Goal: Task Accomplishment & Management: Use online tool/utility

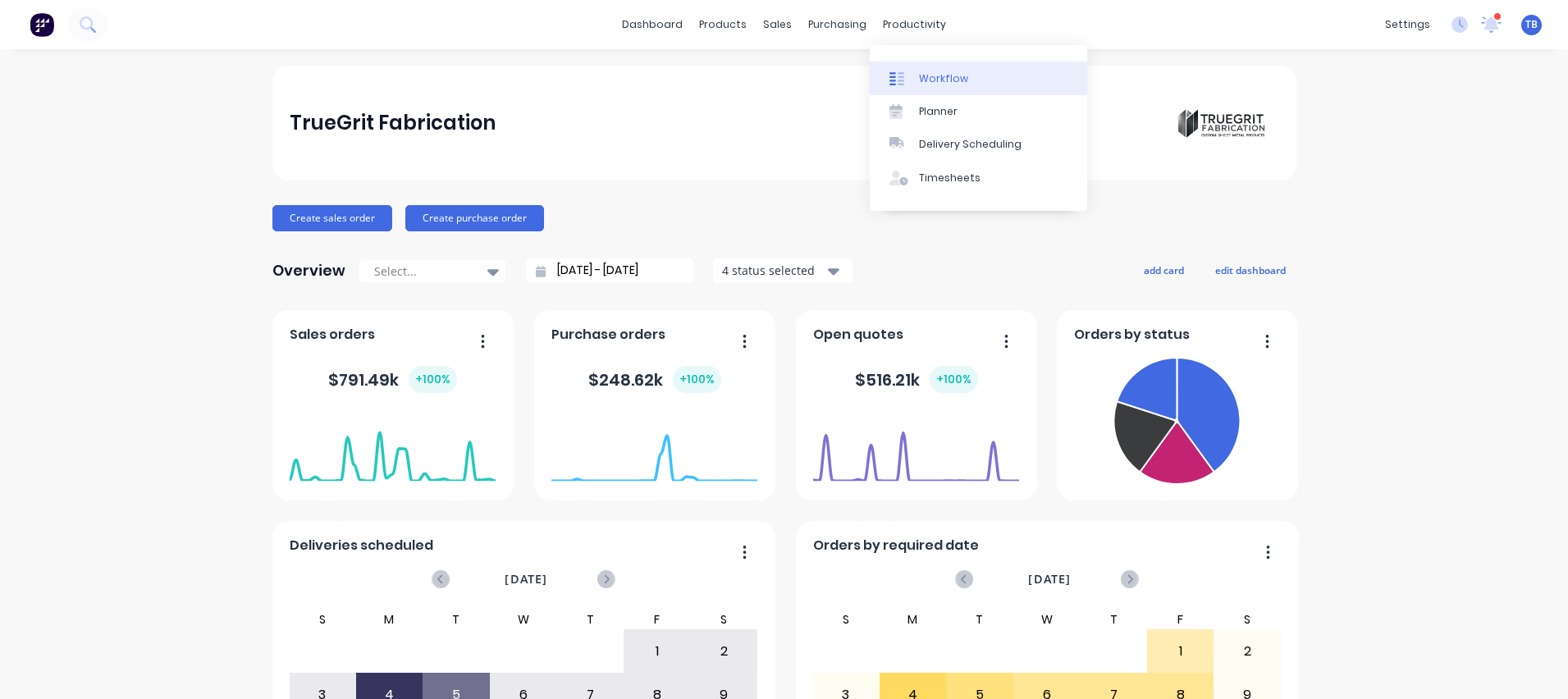
click at [939, 76] on div "Workflow" at bounding box center [943, 79] width 49 height 15
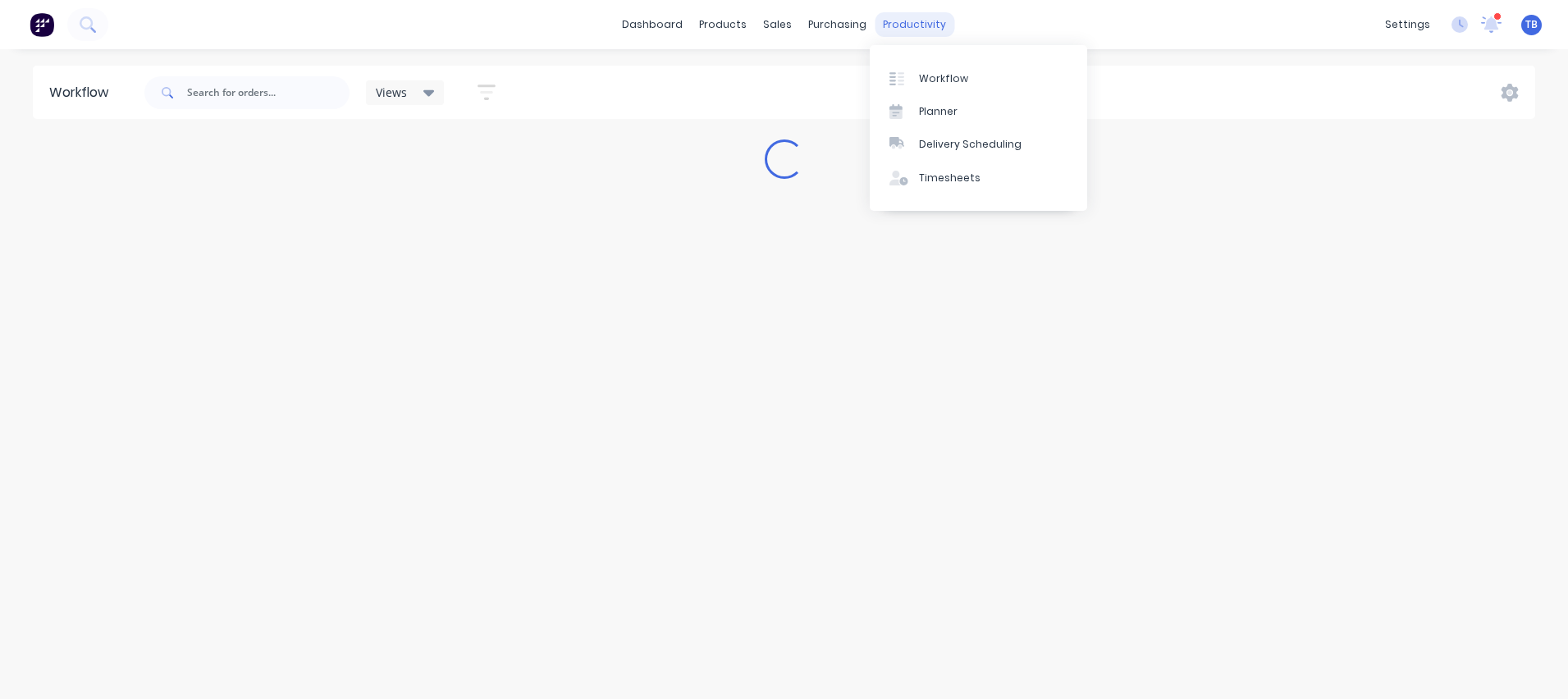
click at [918, 26] on div "productivity" at bounding box center [914, 25] width 79 height 25
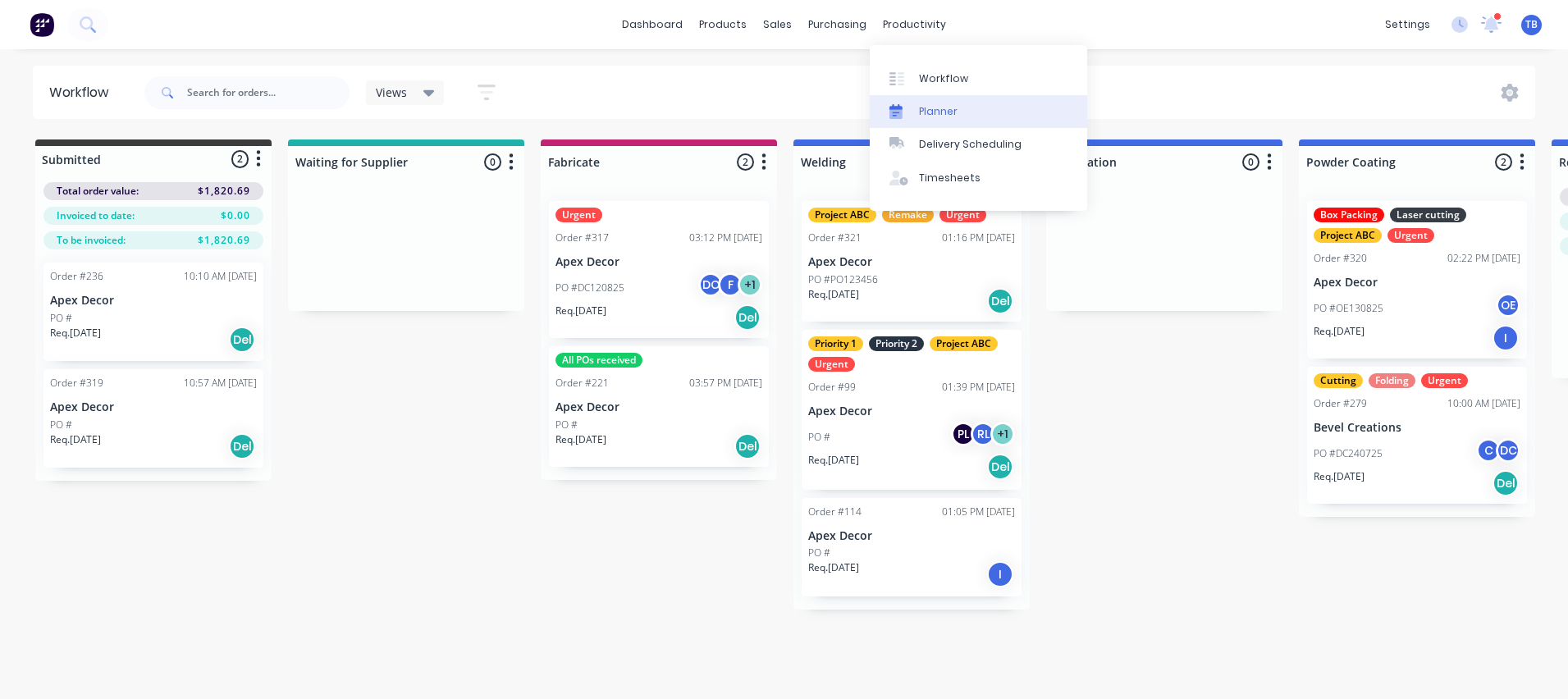
click at [935, 114] on div "Planner" at bounding box center [938, 112] width 38 height 15
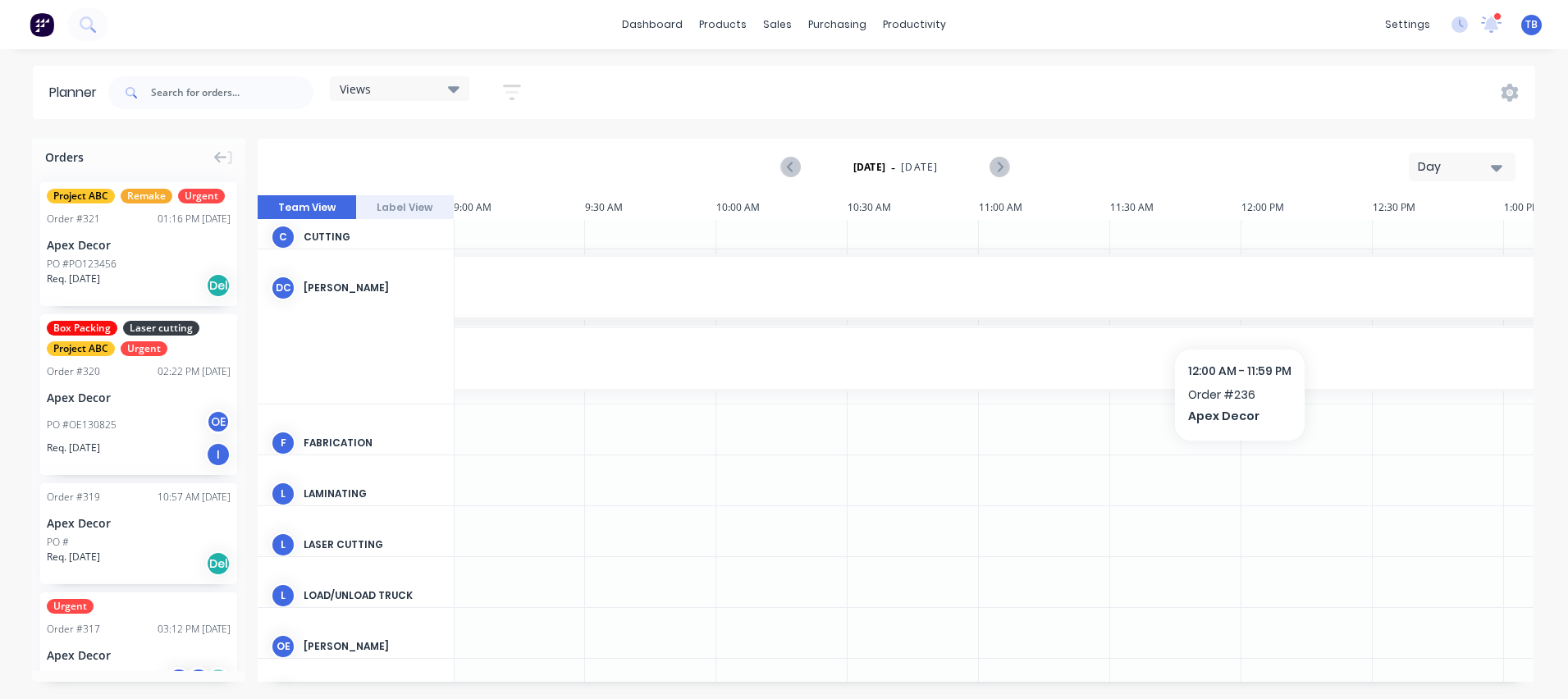
scroll to position [0, 2364]
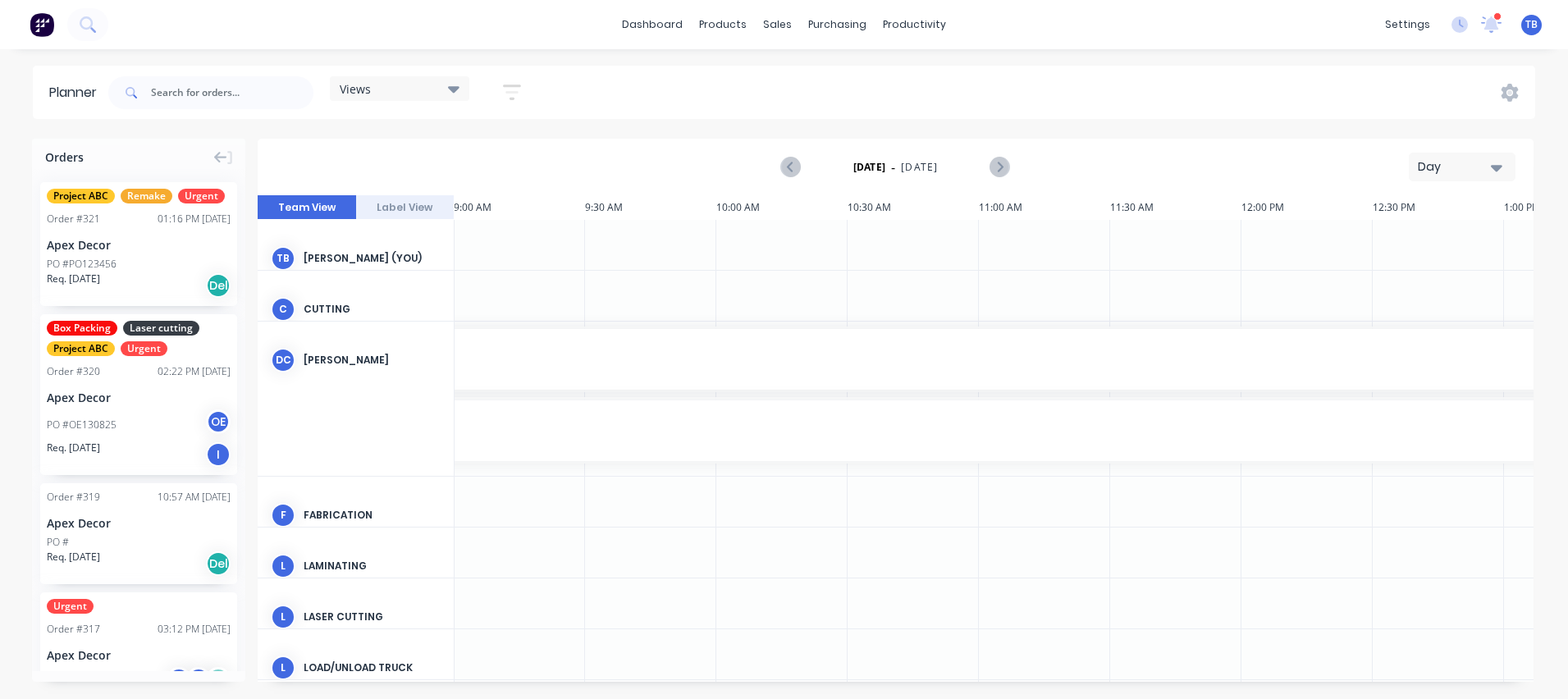
click at [1462, 164] on div "Day" at bounding box center [1455, 166] width 76 height 17
click at [1403, 287] on div "Month" at bounding box center [1432, 276] width 163 height 33
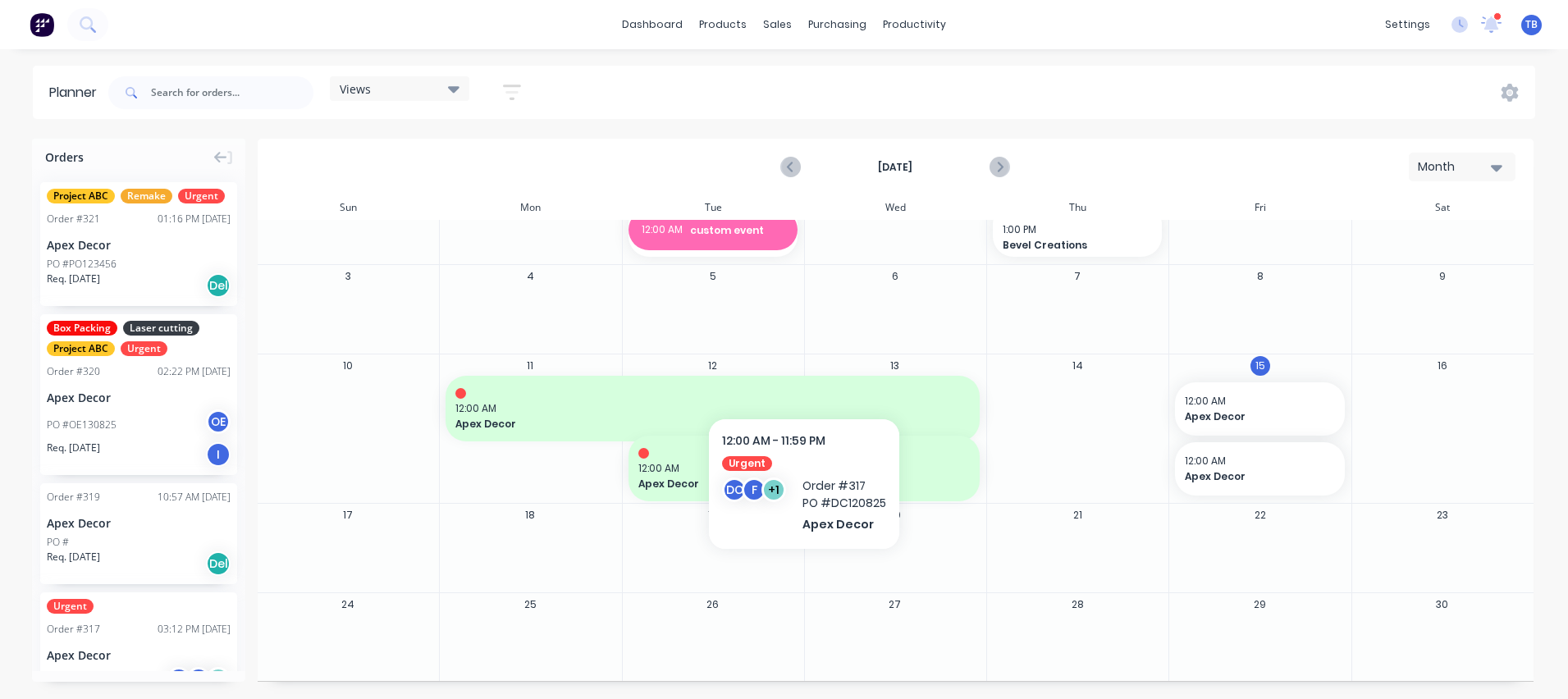
scroll to position [45, 0]
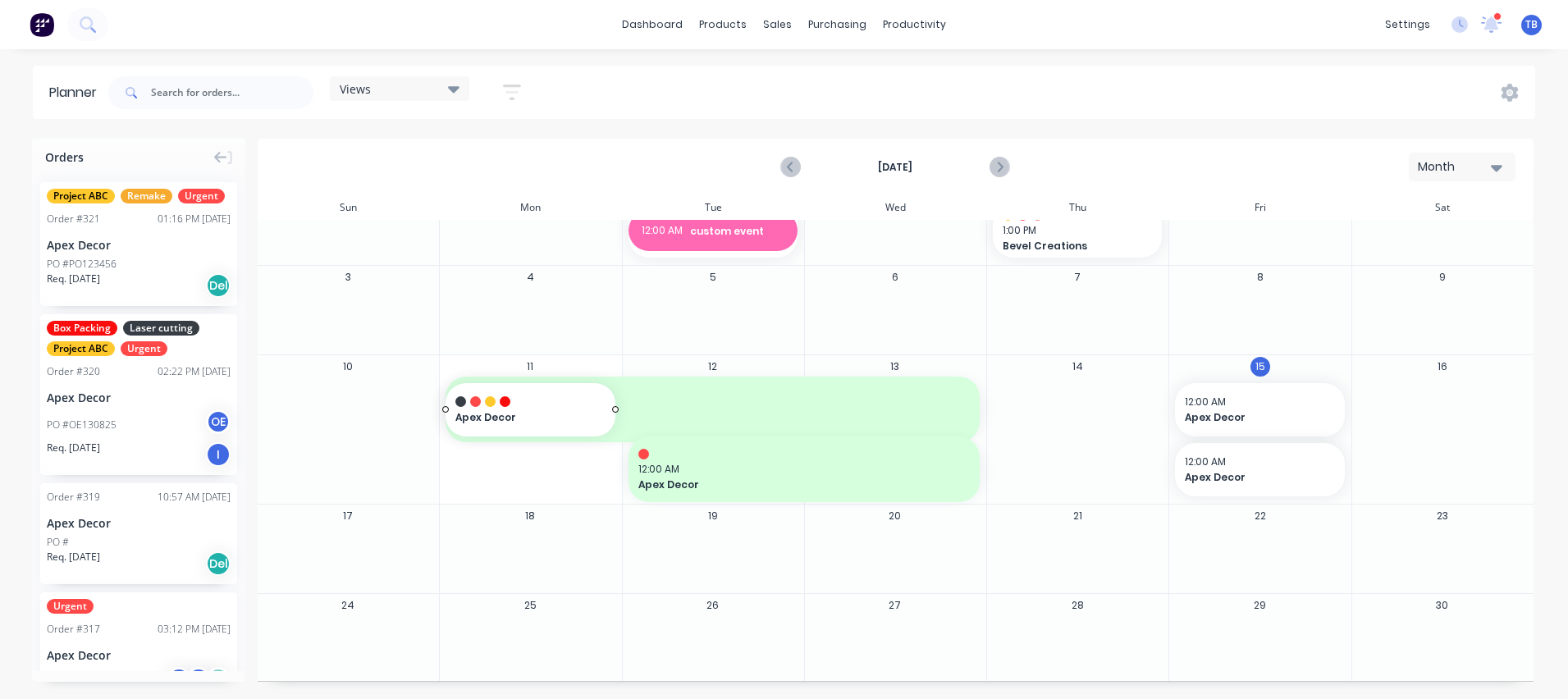
drag, startPoint x: 140, startPoint y: 383, endPoint x: 552, endPoint y: 487, distance: 424.9
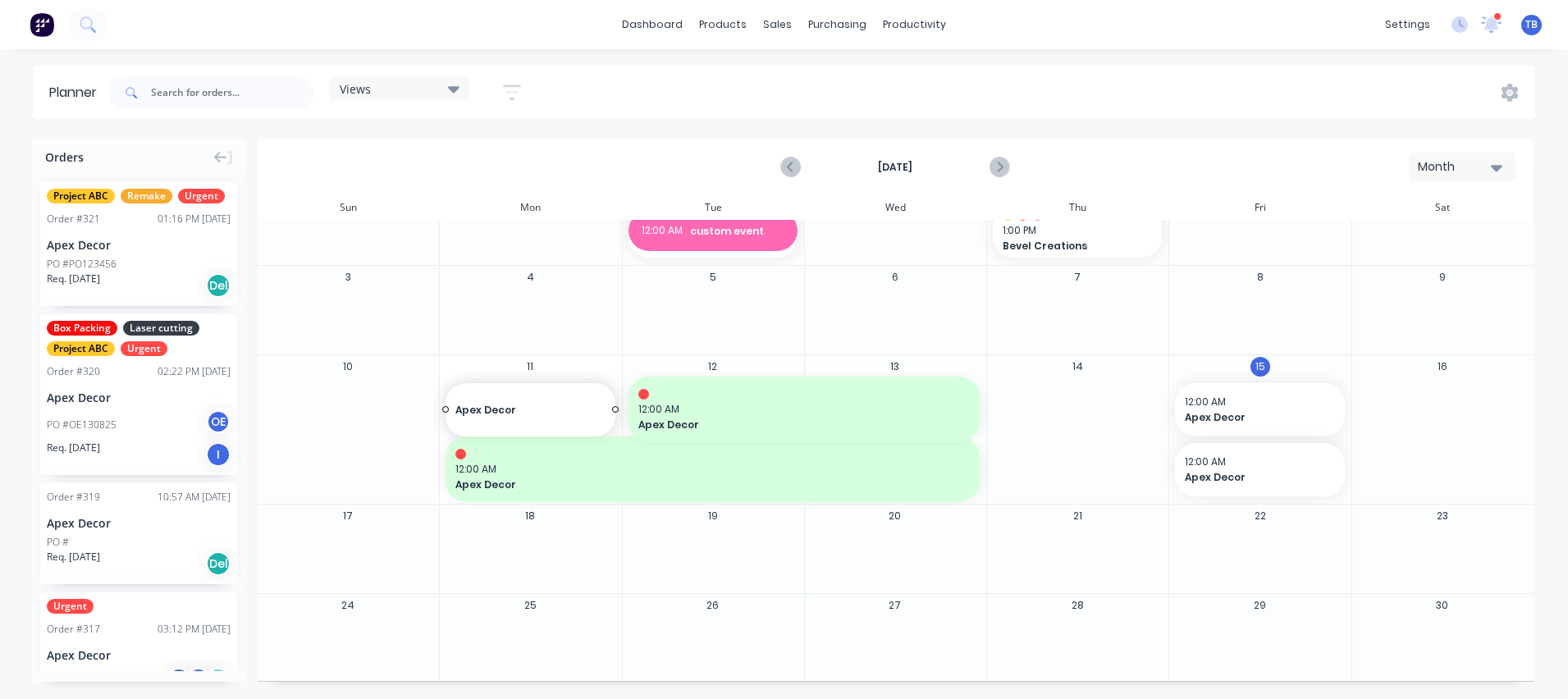
drag, startPoint x: 154, startPoint y: 529, endPoint x: 521, endPoint y: 389, distance: 392.8
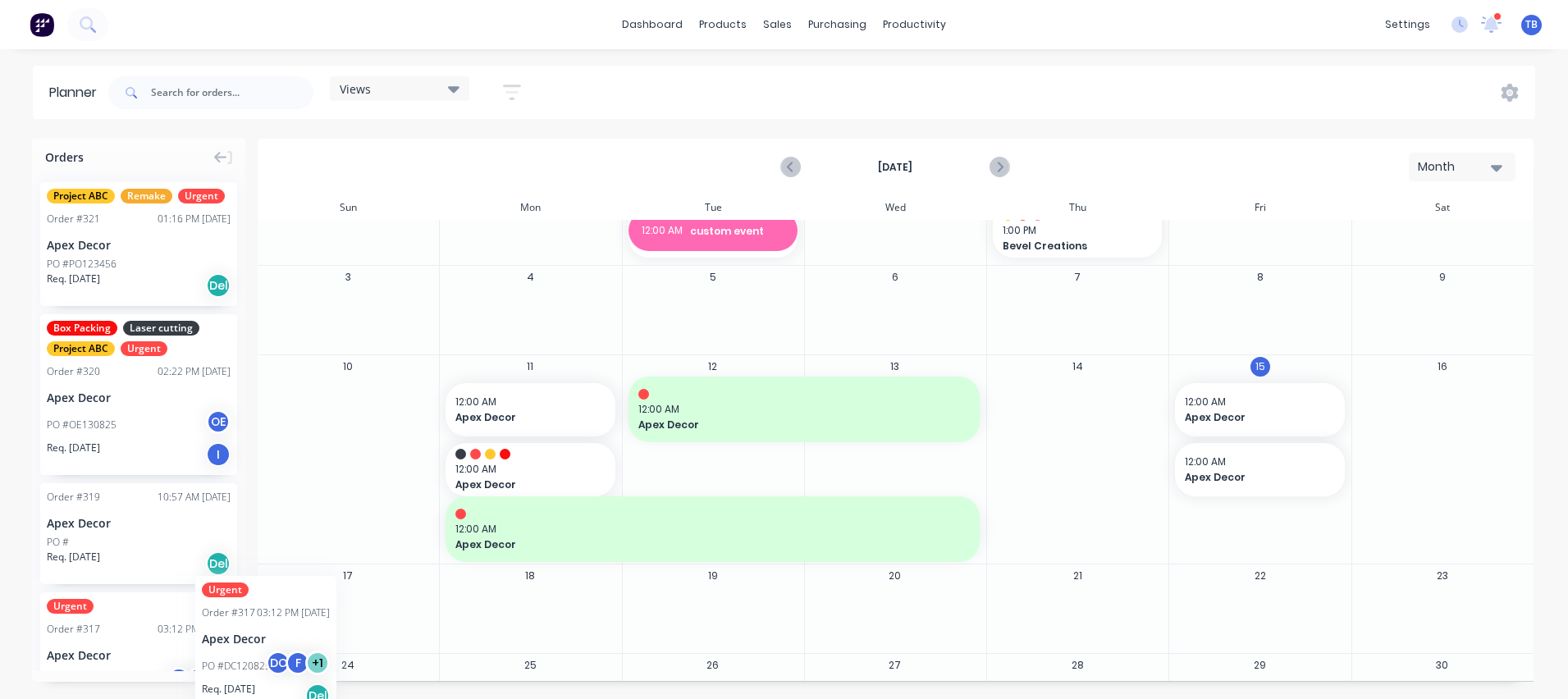
drag, startPoint x: 129, startPoint y: 636, endPoint x: 184, endPoint y: 562, distance: 92.2
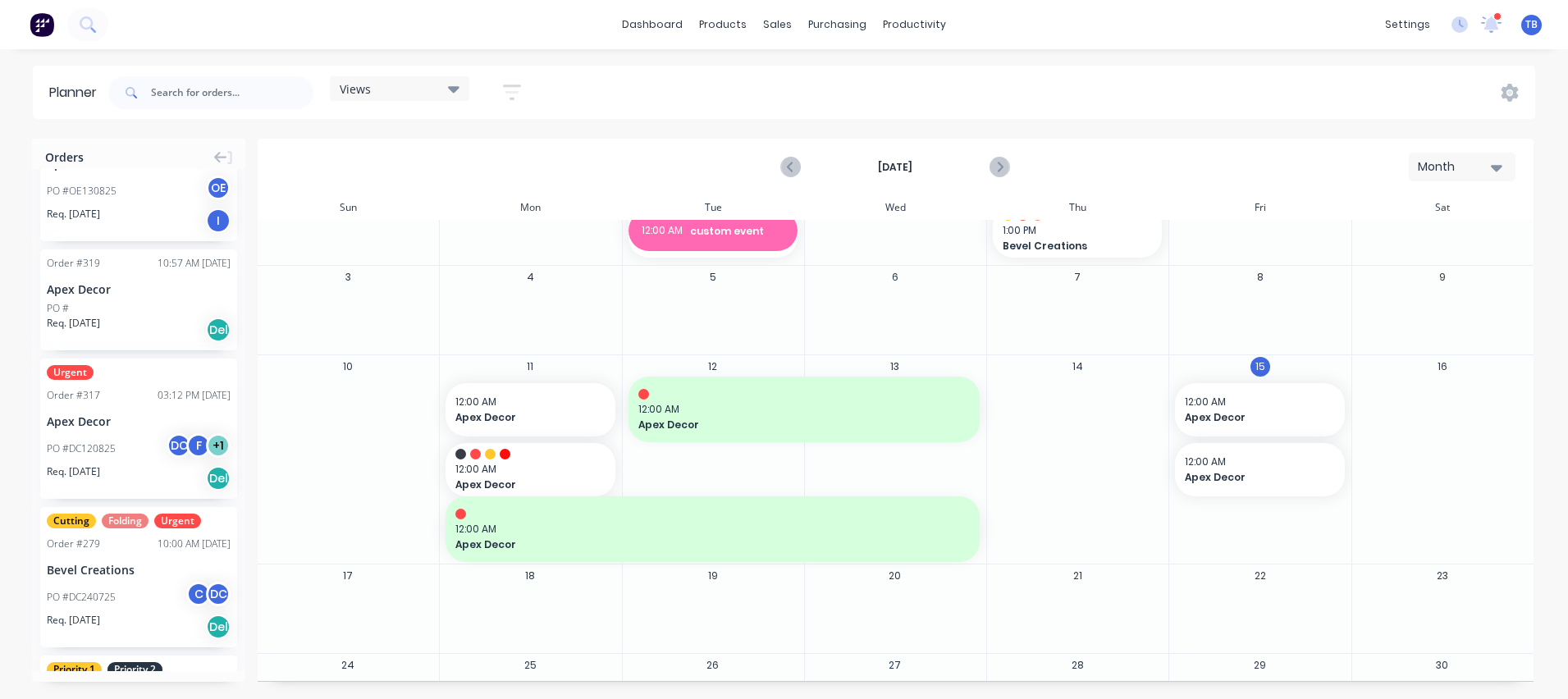
scroll to position [233, 0]
drag, startPoint x: 138, startPoint y: 582, endPoint x: 555, endPoint y: 392, distance: 458.2
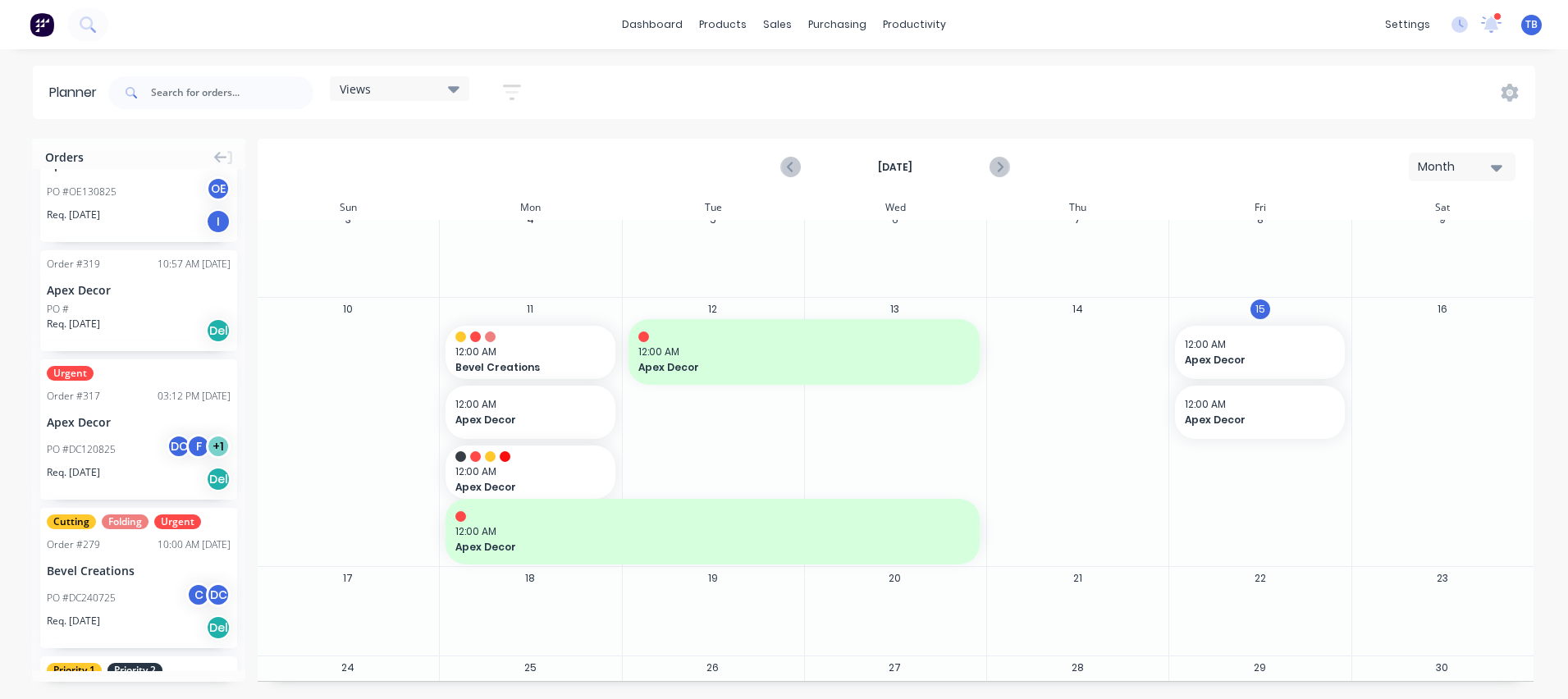
scroll to position [37, 0]
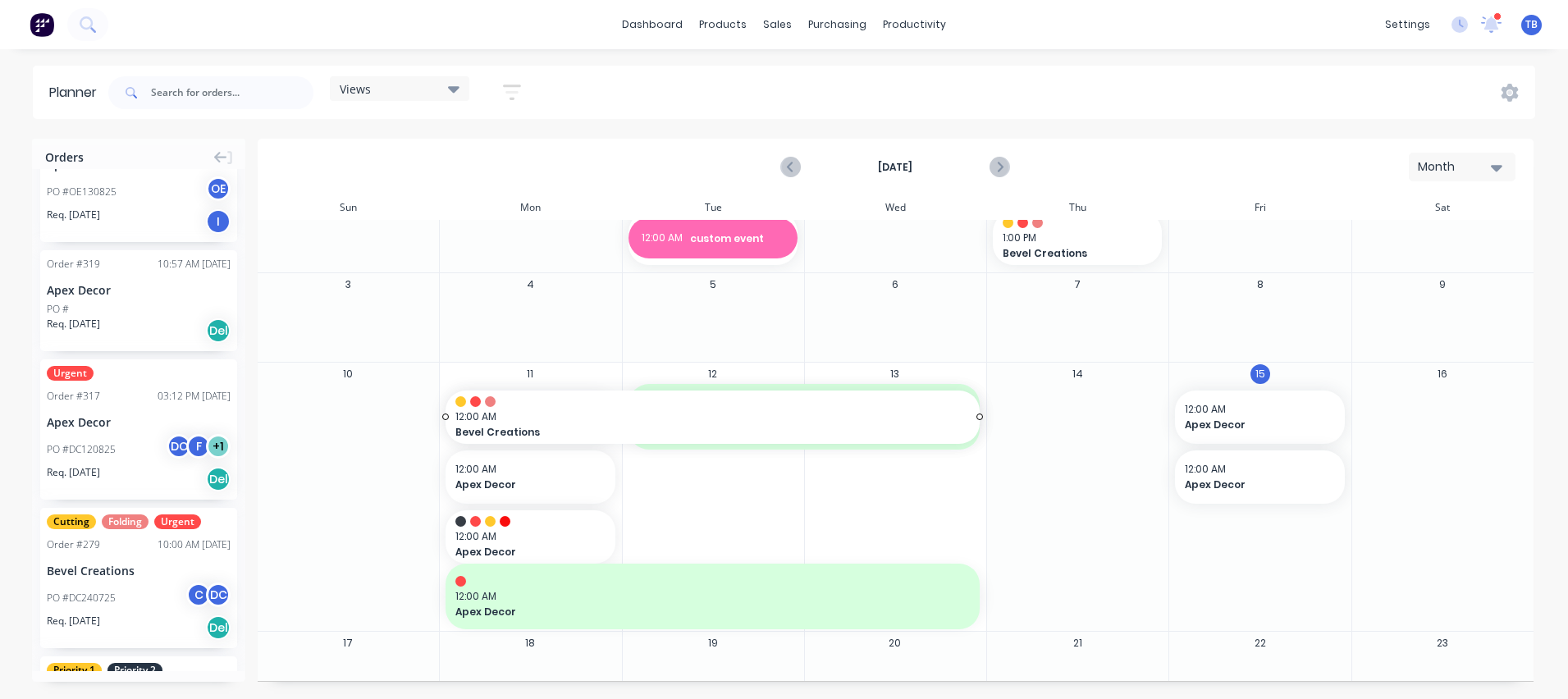
drag, startPoint x: 613, startPoint y: 419, endPoint x: 943, endPoint y: 406, distance: 330.3
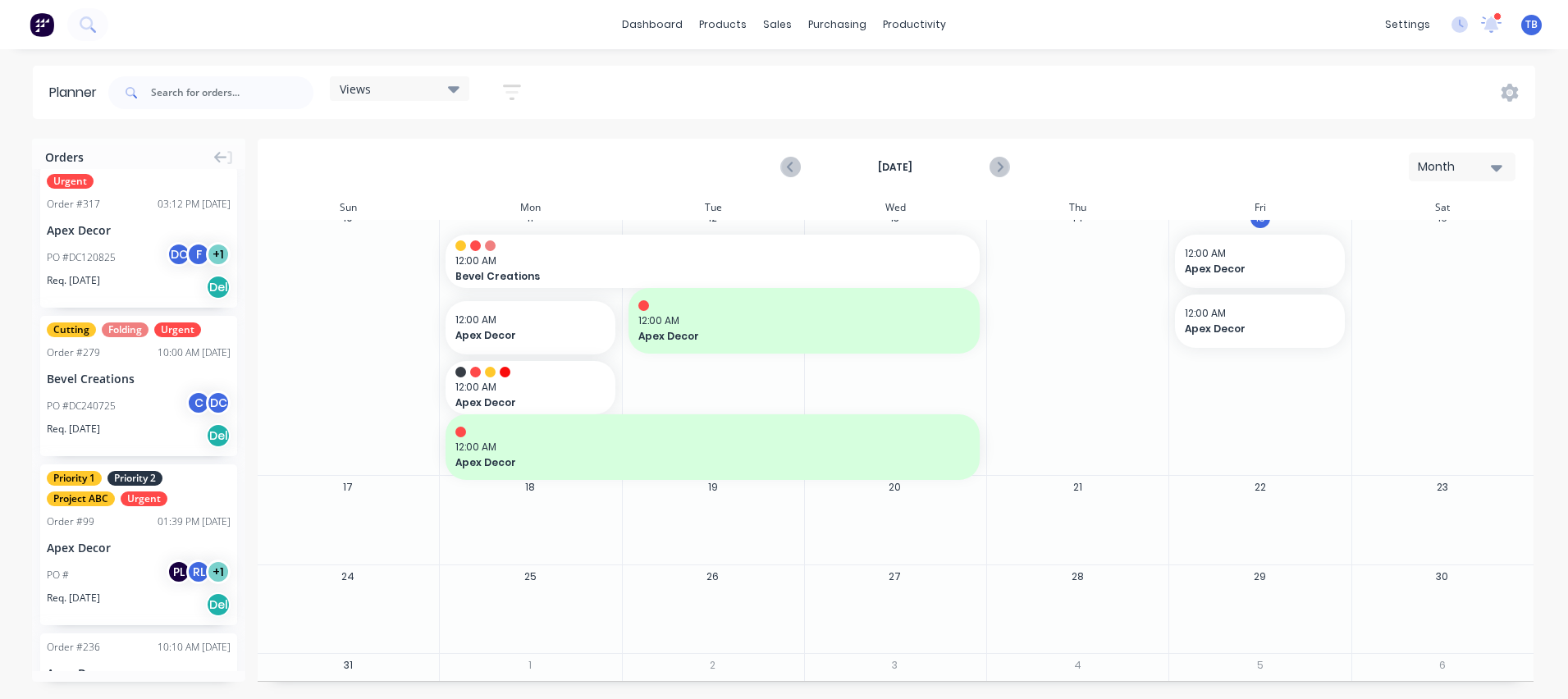
scroll to position [452, 0]
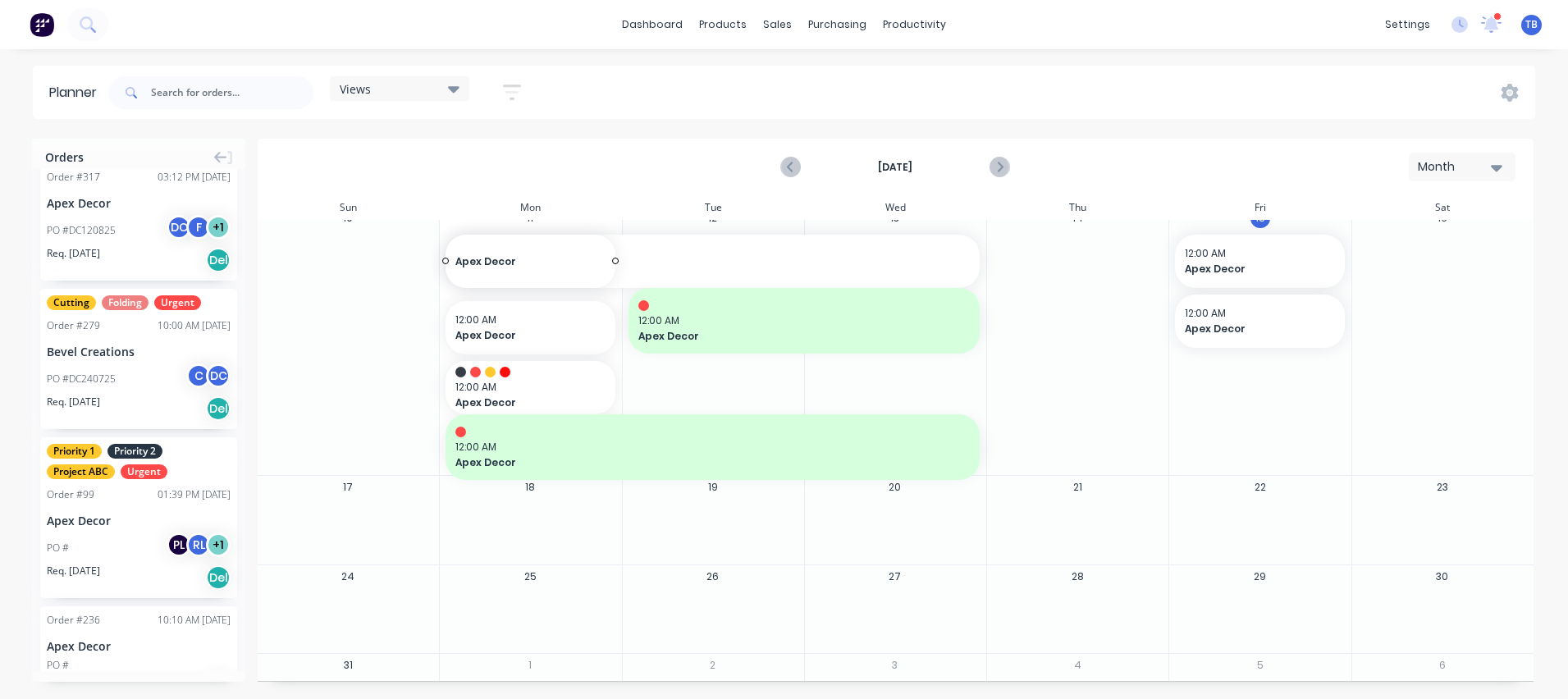
drag, startPoint x: 107, startPoint y: 634, endPoint x: 529, endPoint y: 382, distance: 491.5
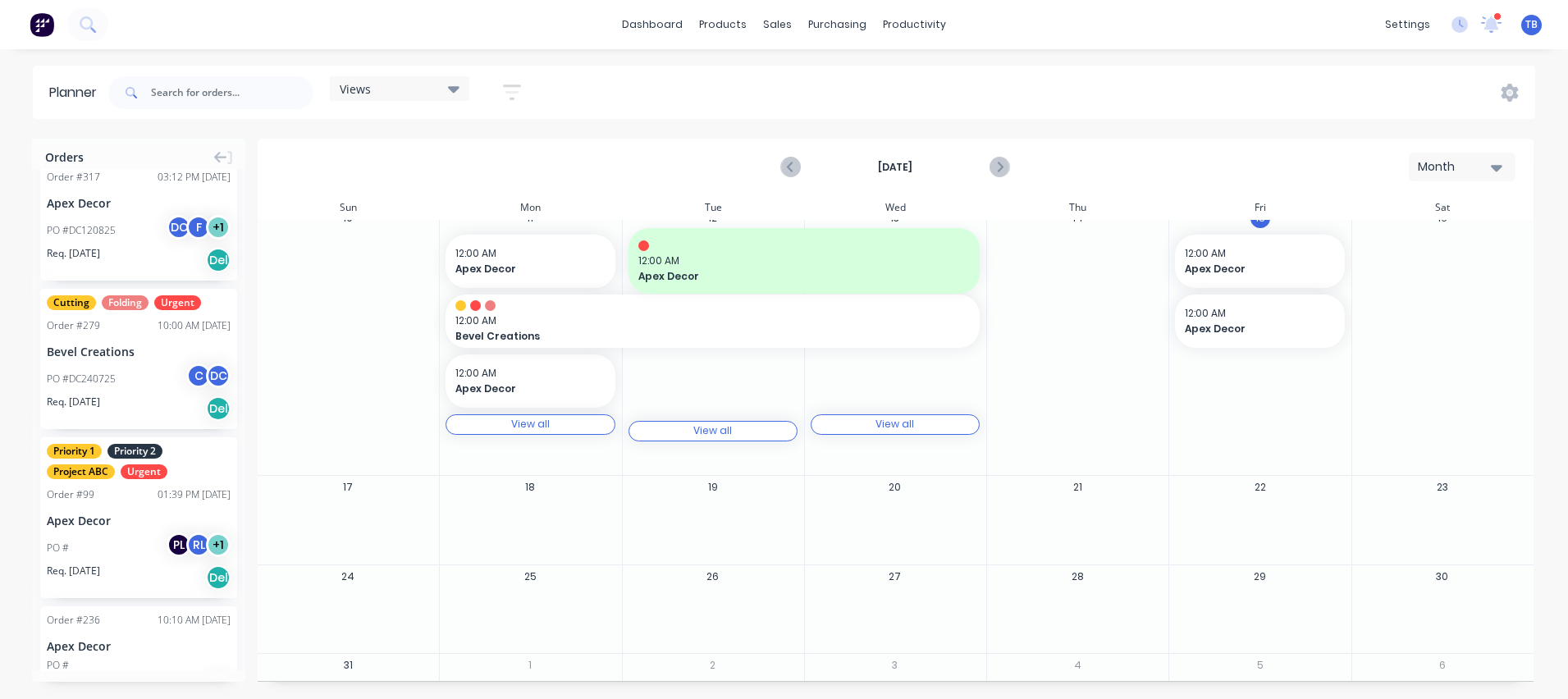
click at [526, 421] on div "View all" at bounding box center [530, 424] width 38 height 12
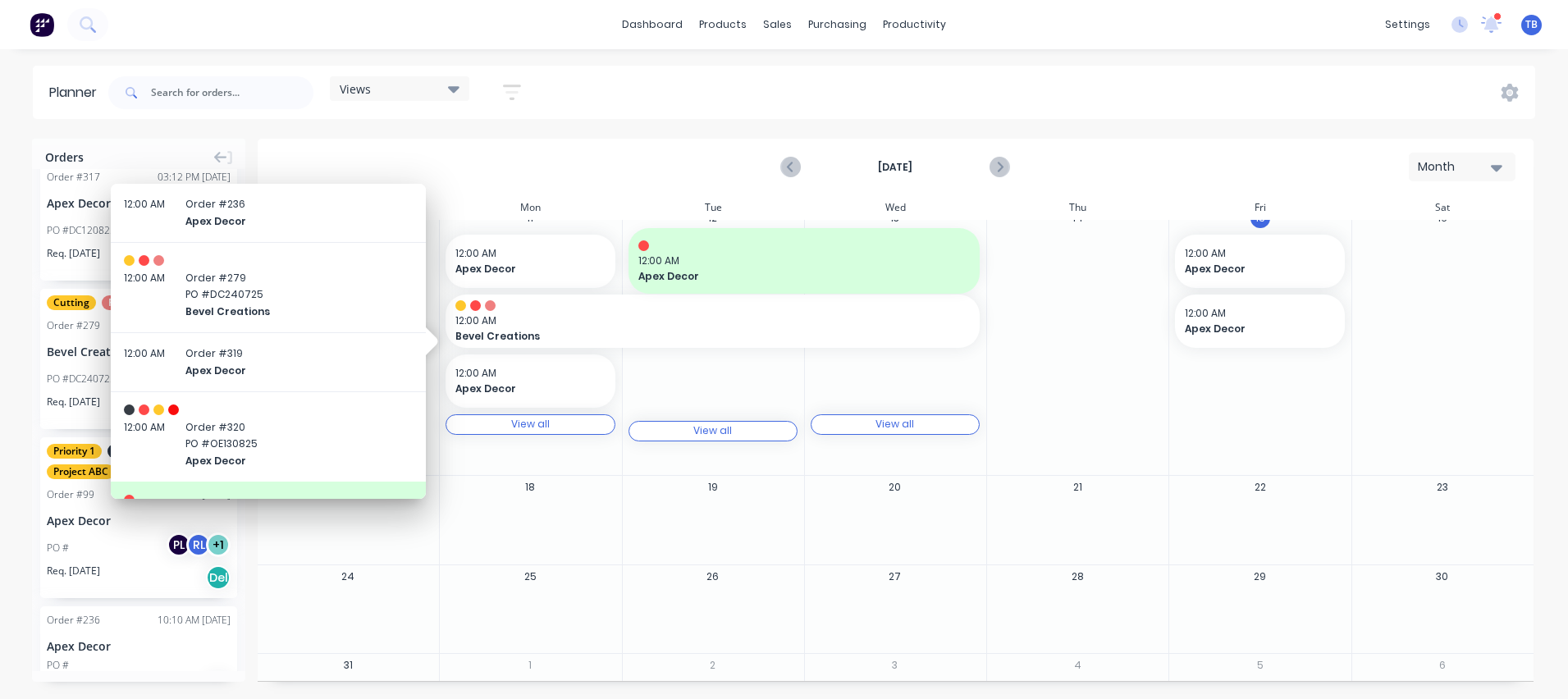
scroll to position [76, 0]
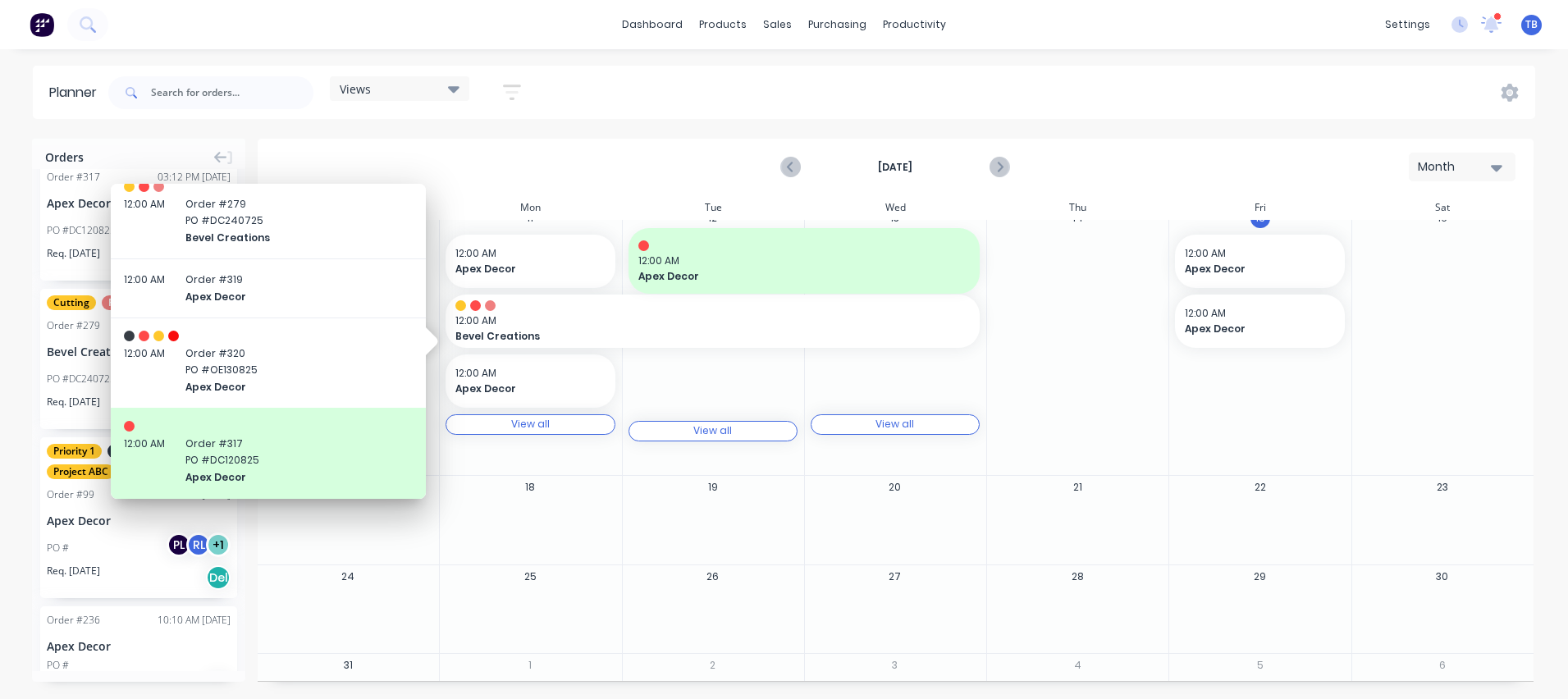
click at [526, 463] on div "11 12:00 AM Apex Decor 12:00 AM Bevel Creations , Start: [DATE], End: [DATE] 12…" at bounding box center [530, 341] width 182 height 268
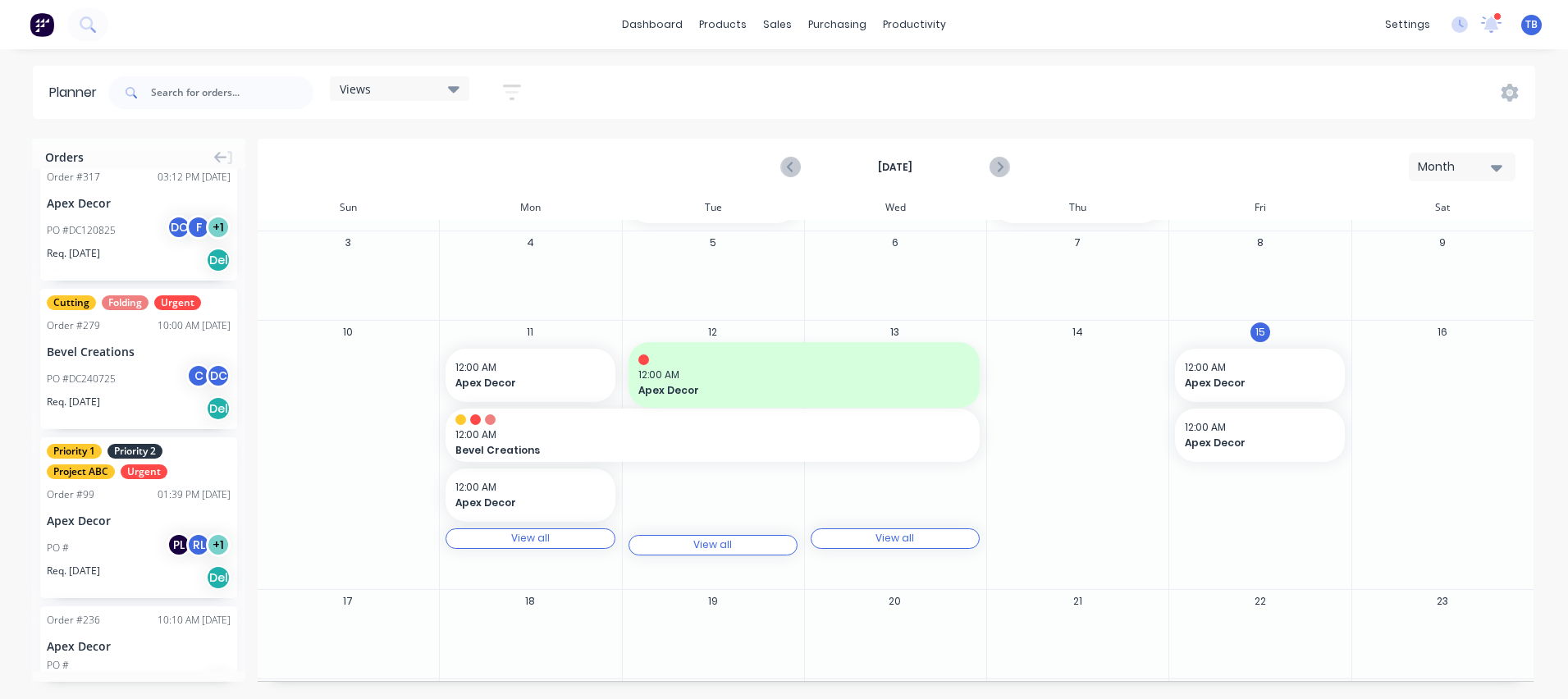
scroll to position [81, 0]
click at [571, 543] on div "View all View all" at bounding box center [530, 536] width 169 height 21
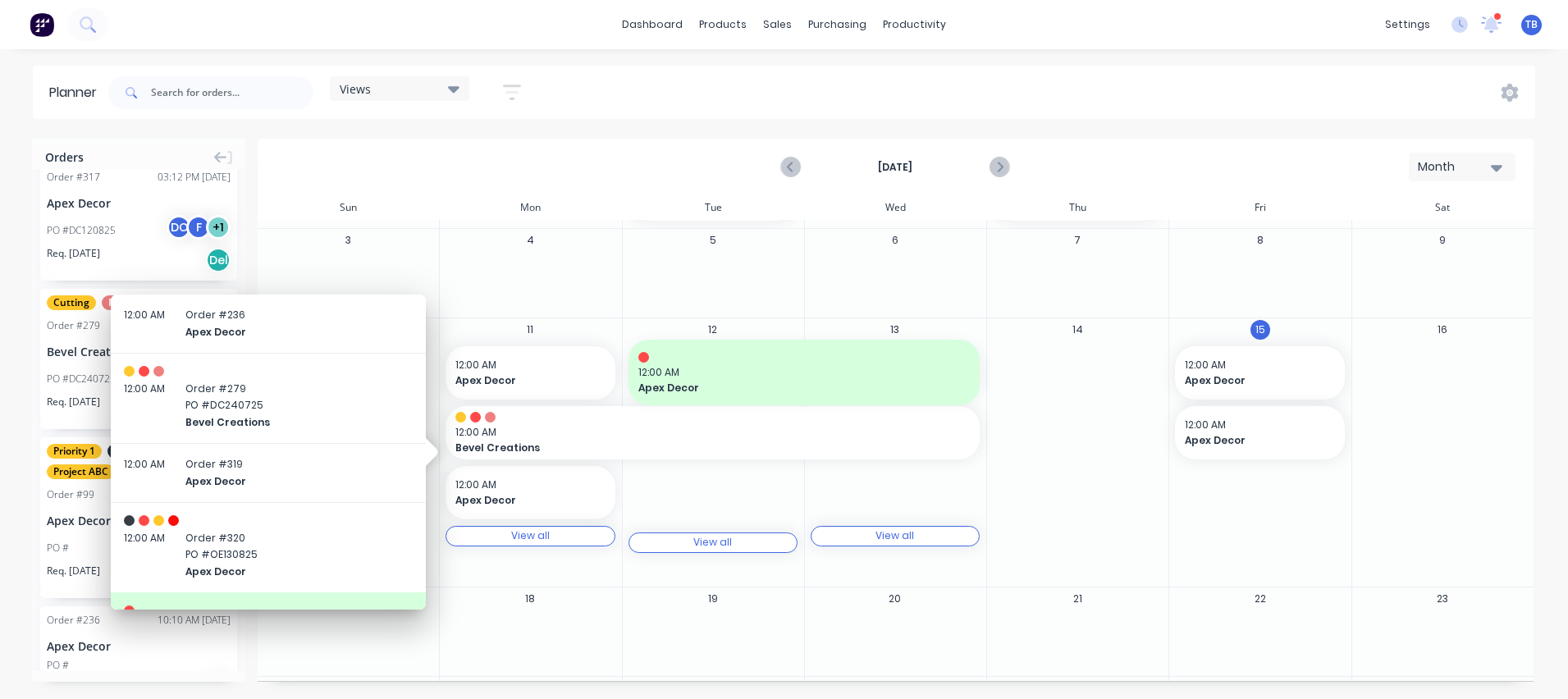
scroll to position [76, 0]
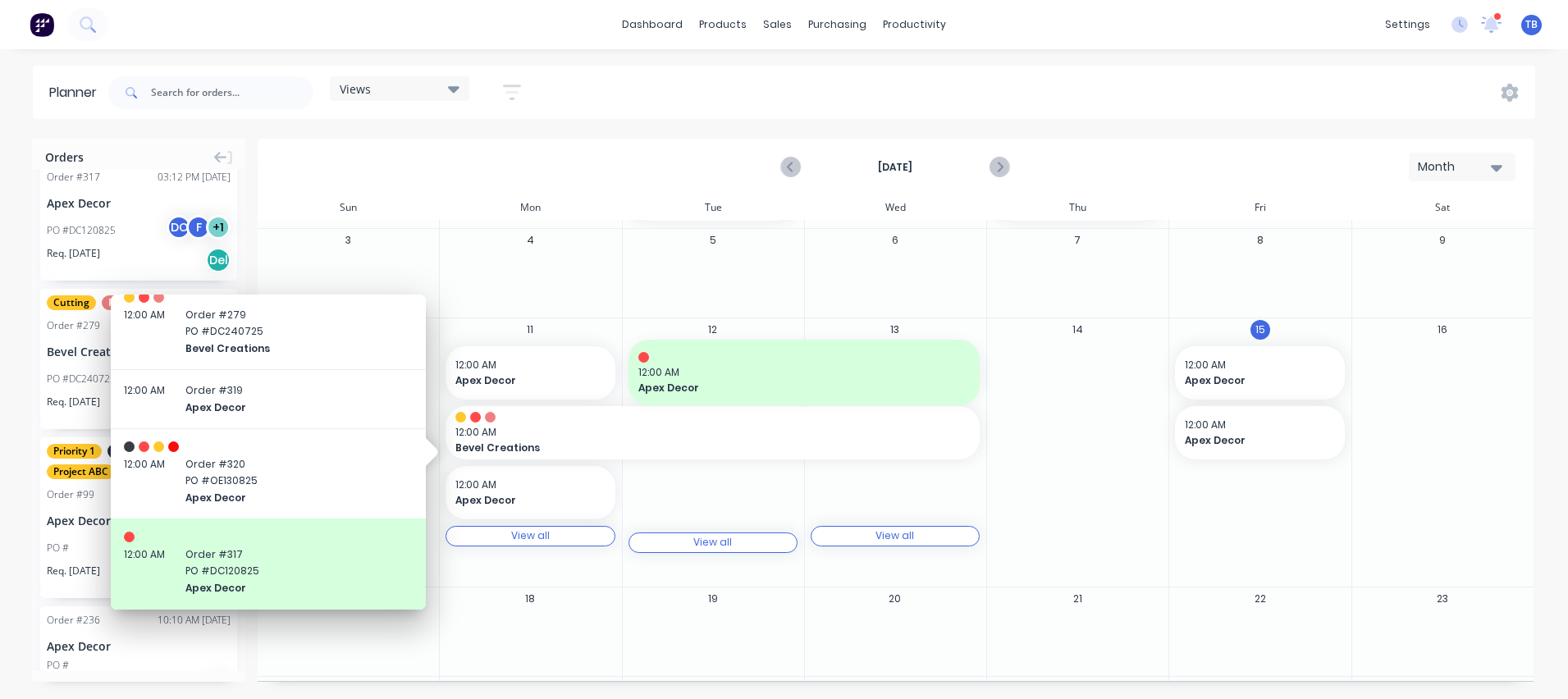
click at [1432, 167] on div "Month" at bounding box center [1455, 166] width 76 height 17
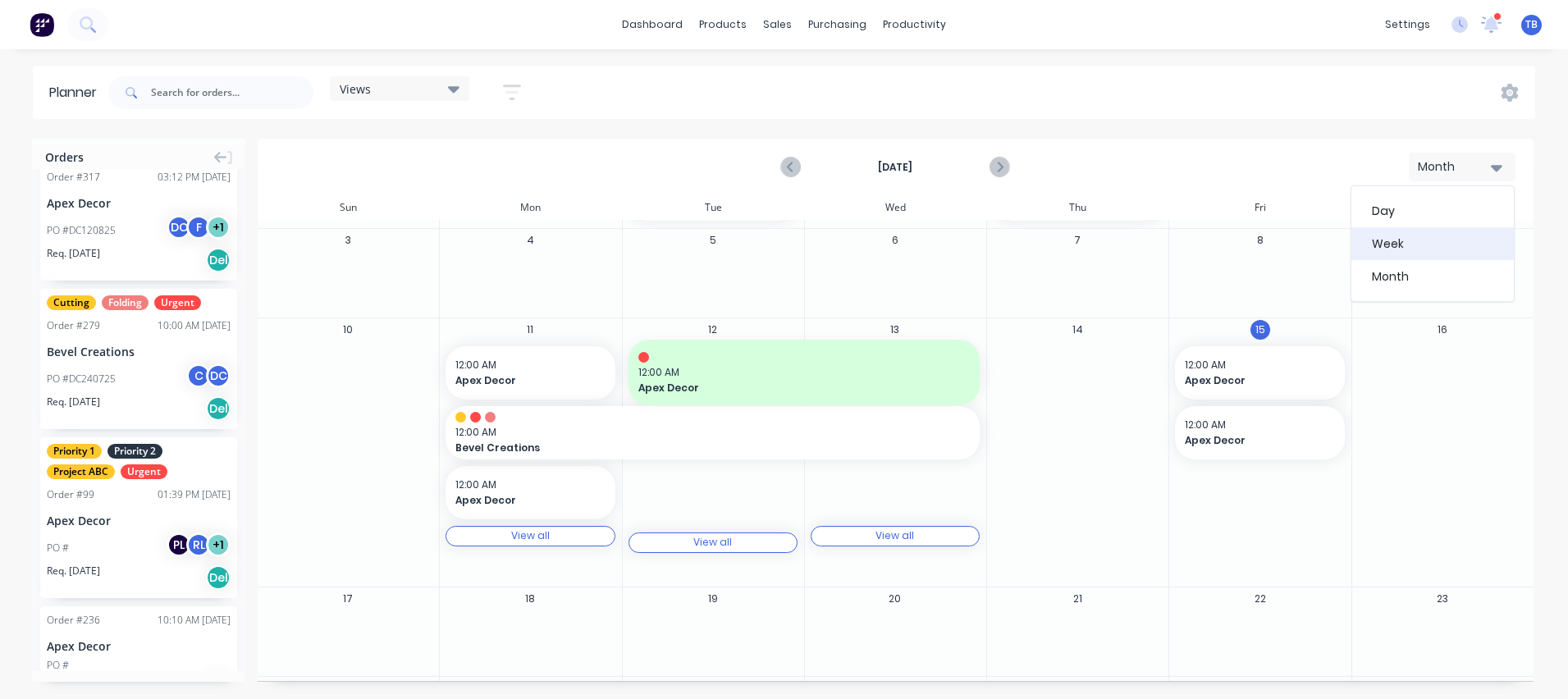
click at [1400, 246] on div "Week" at bounding box center [1432, 244] width 163 height 33
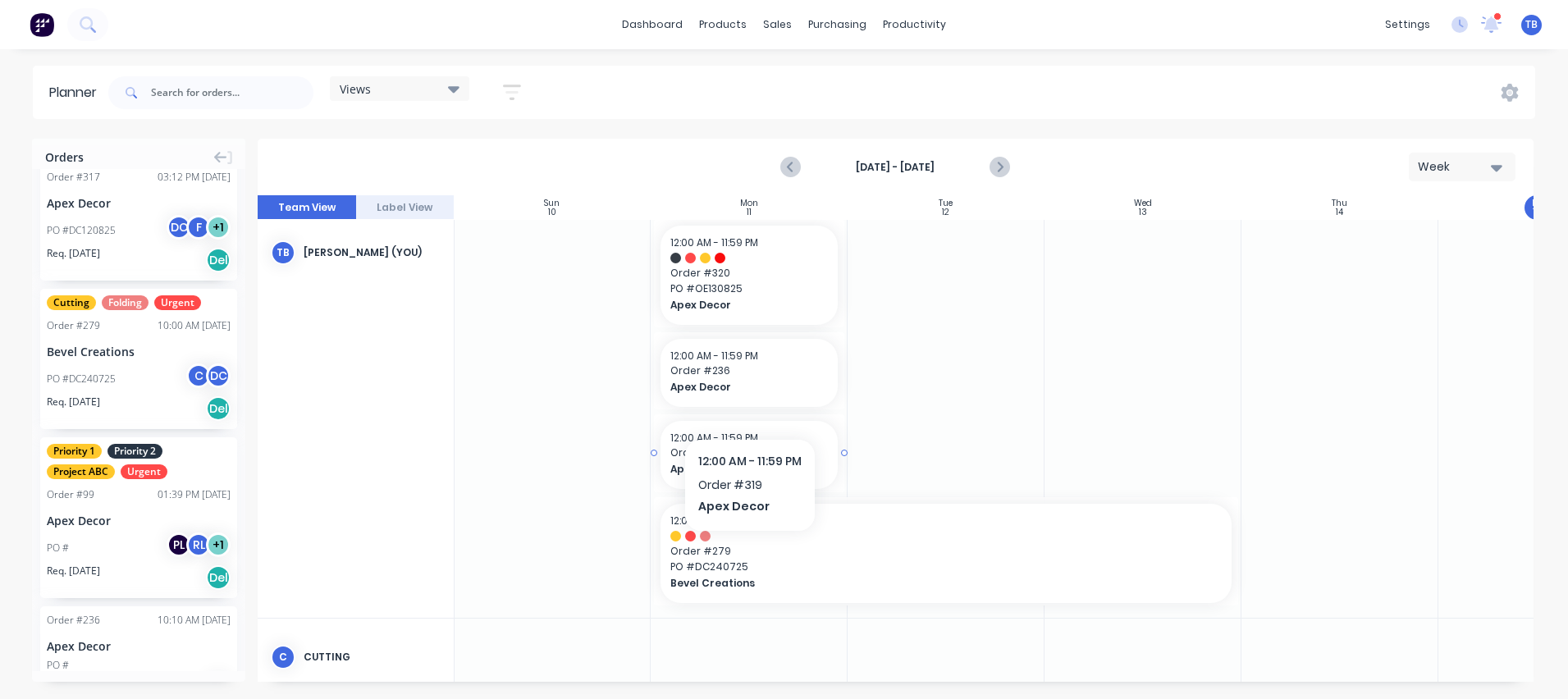
scroll to position [0, 0]
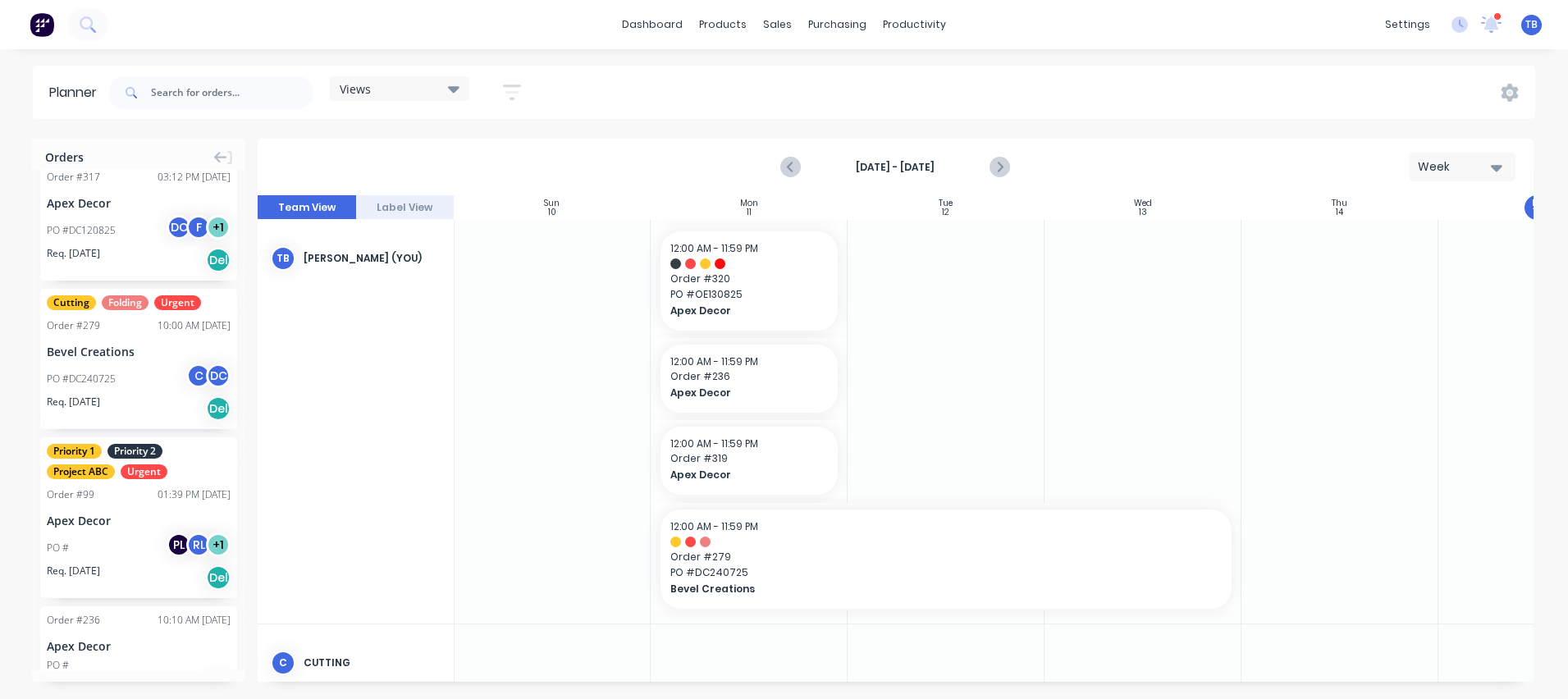
click at [1463, 164] on div "Week" at bounding box center [1455, 166] width 76 height 17
click at [1398, 282] on div "Month" at bounding box center [1432, 276] width 163 height 33
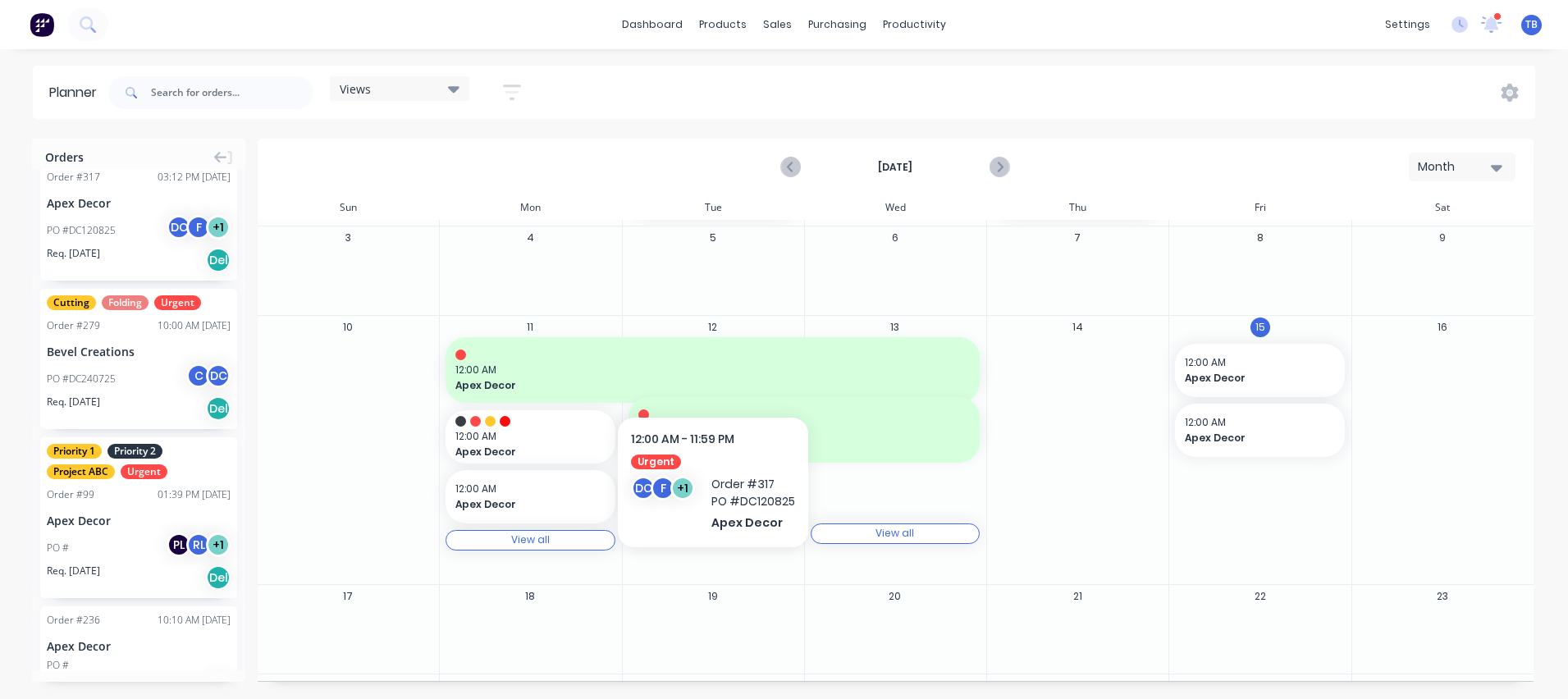
scroll to position [91, 0]
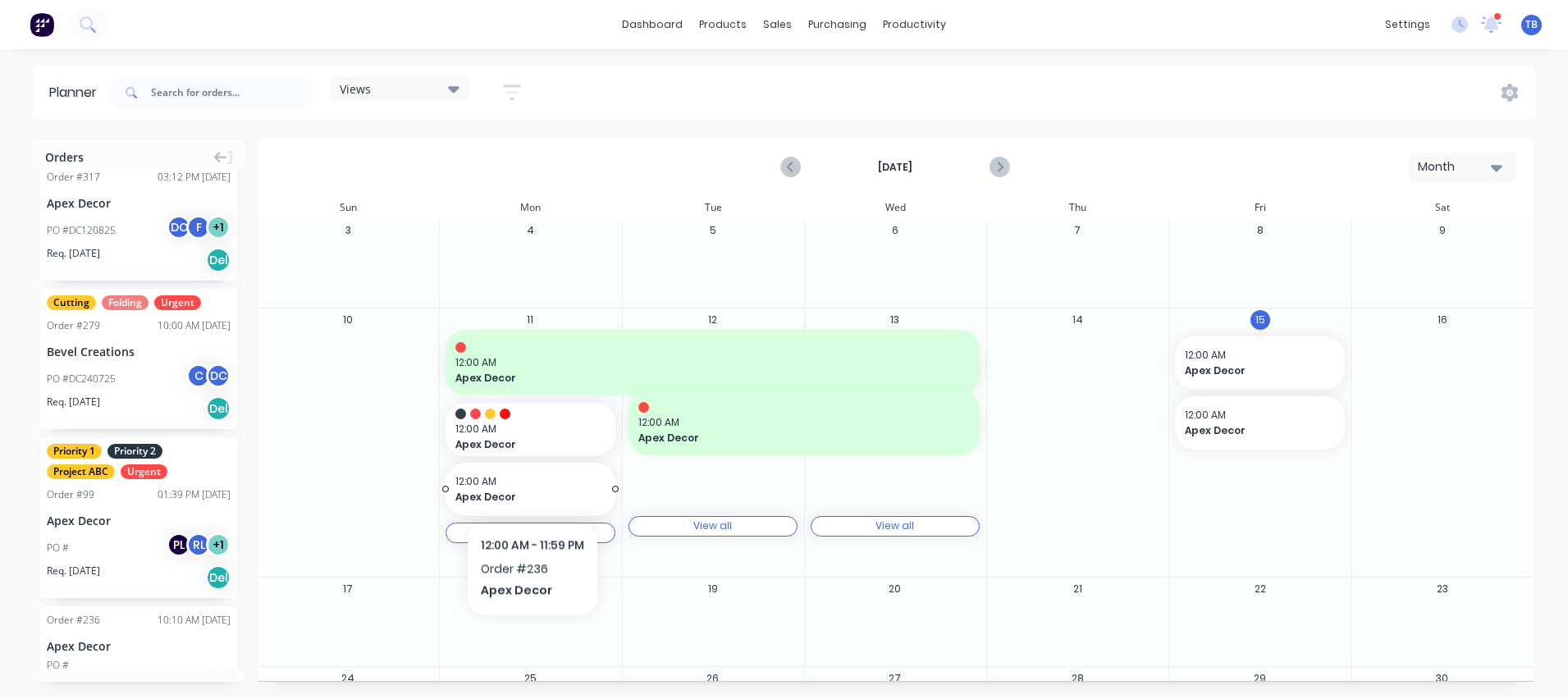
click at [531, 485] on span "12:00 AM" at bounding box center [526, 481] width 142 height 15
